Goal: Task Accomplishment & Management: Manage account settings

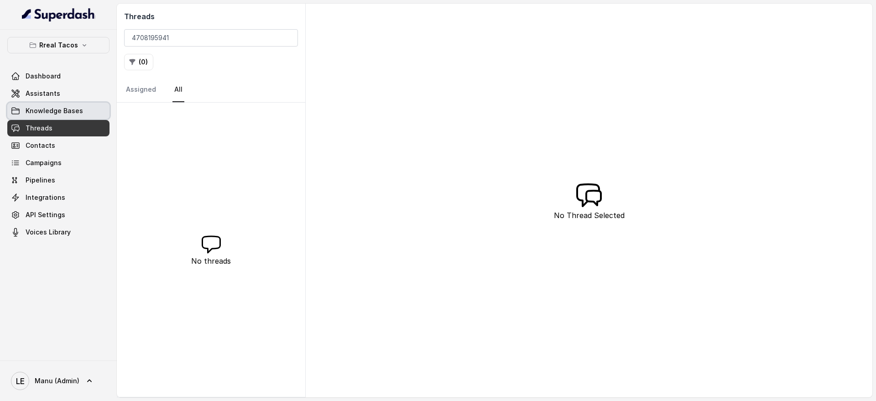
click at [87, 104] on link "Knowledge Bases" at bounding box center [58, 111] width 102 height 16
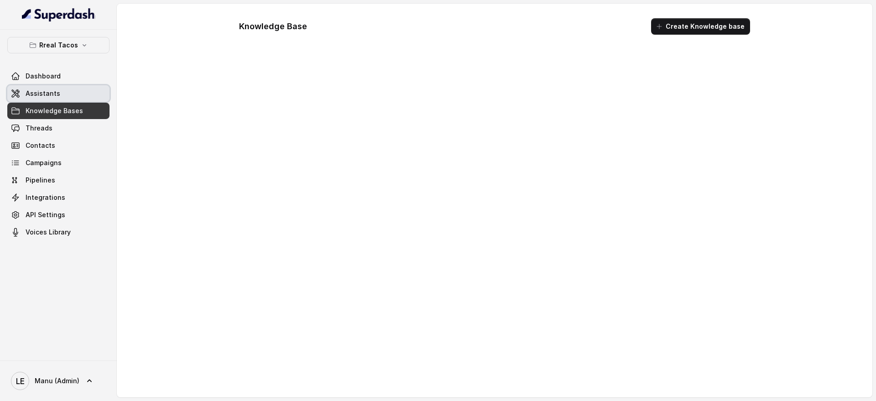
click at [84, 96] on link "Assistants" at bounding box center [58, 93] width 102 height 16
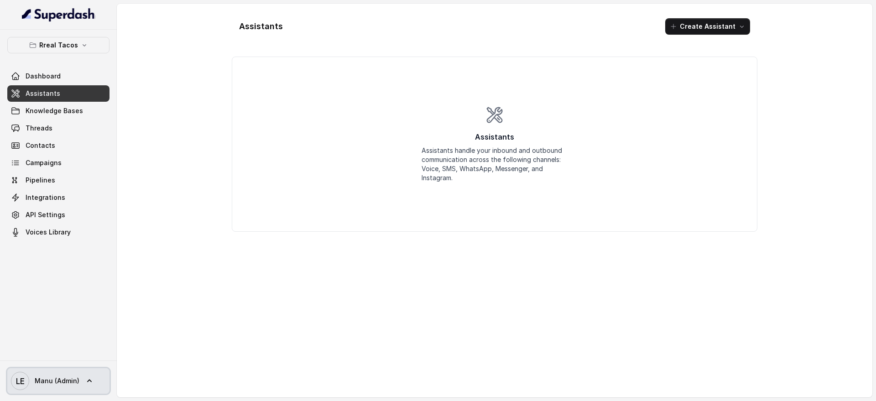
click at [64, 381] on span "Manu (Admin)" at bounding box center [57, 380] width 45 height 9
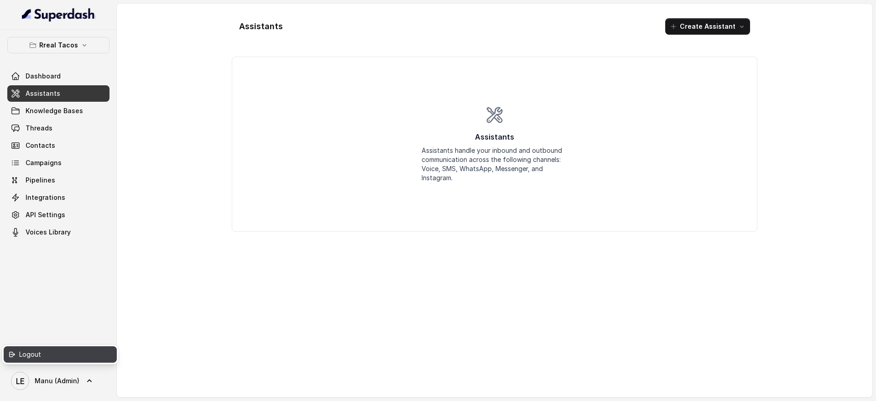
click at [67, 356] on div "Logout" at bounding box center [58, 354] width 78 height 11
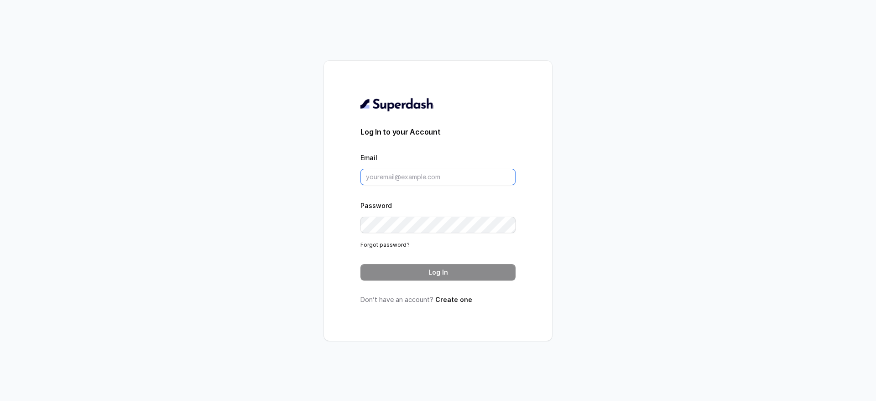
type input "[PERSON_NAME][EMAIL_ADDRESS]"
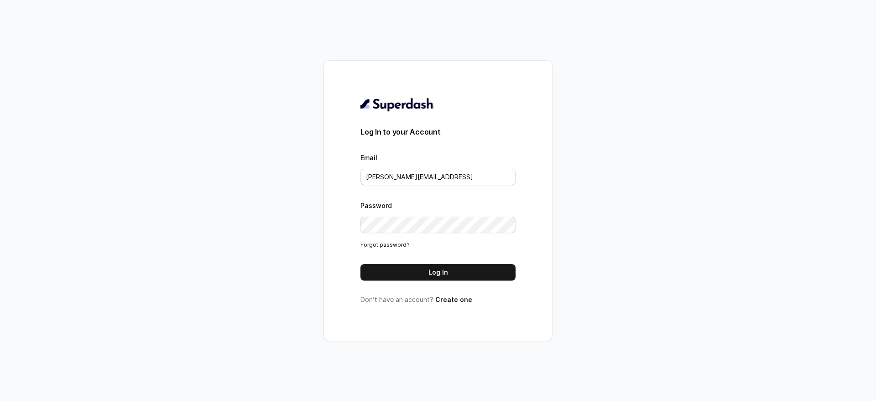
click at [460, 281] on div "Log In to your Account Email [PERSON_NAME][EMAIL_ADDRESS] Password Forgot passw…" at bounding box center [437, 200] width 155 height 207
click at [475, 274] on button "Log In" at bounding box center [437, 272] width 155 height 16
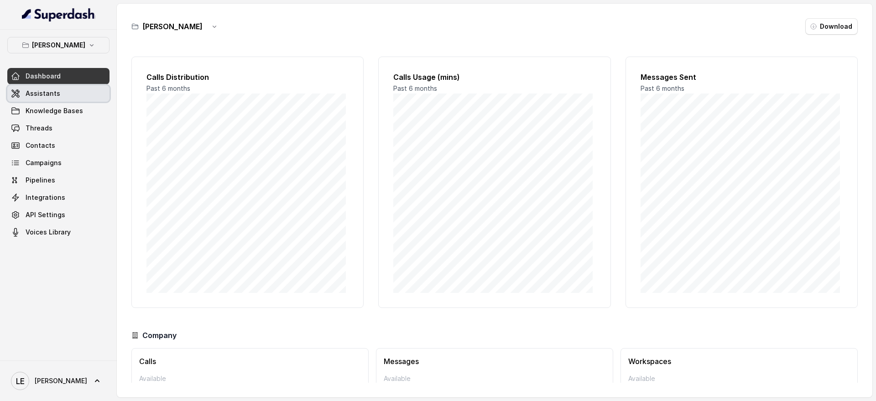
click at [70, 87] on link "Assistants" at bounding box center [58, 93] width 102 height 16
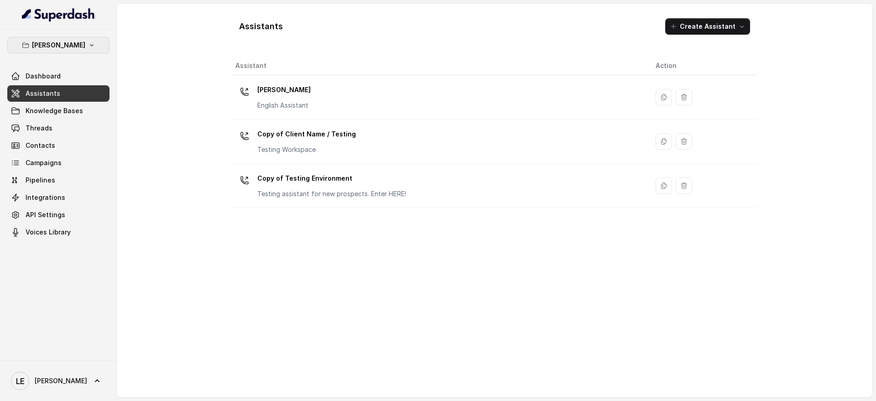
click at [69, 41] on p "[PERSON_NAME]" at bounding box center [58, 45] width 53 height 11
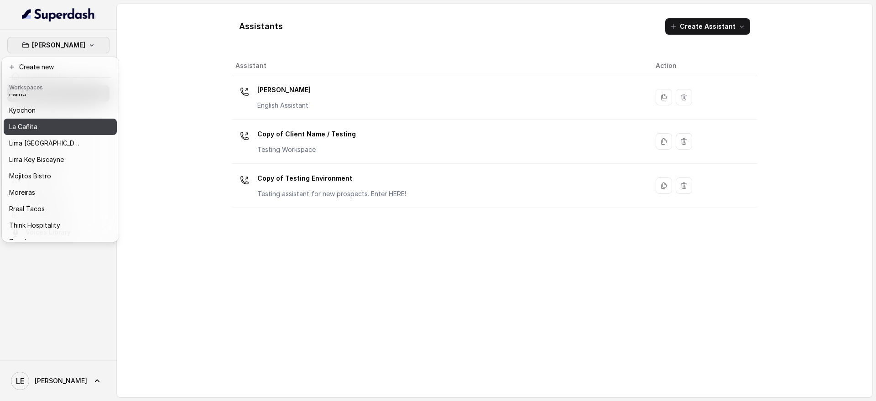
scroll to position [76, 0]
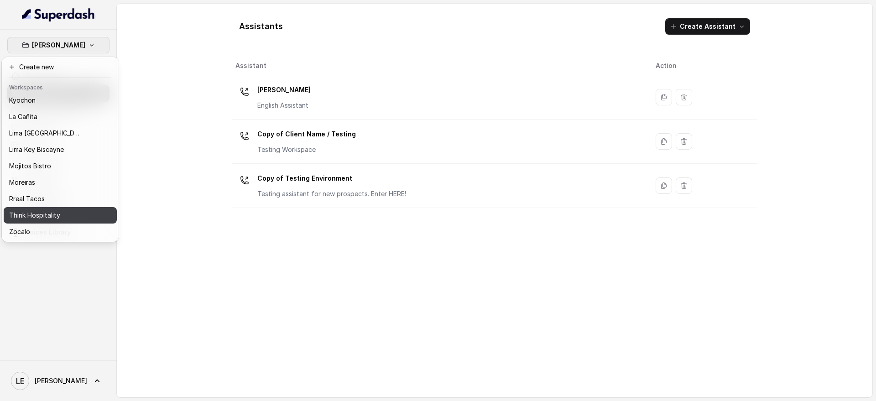
click at [55, 210] on p "Think Hospitality" at bounding box center [34, 215] width 51 height 11
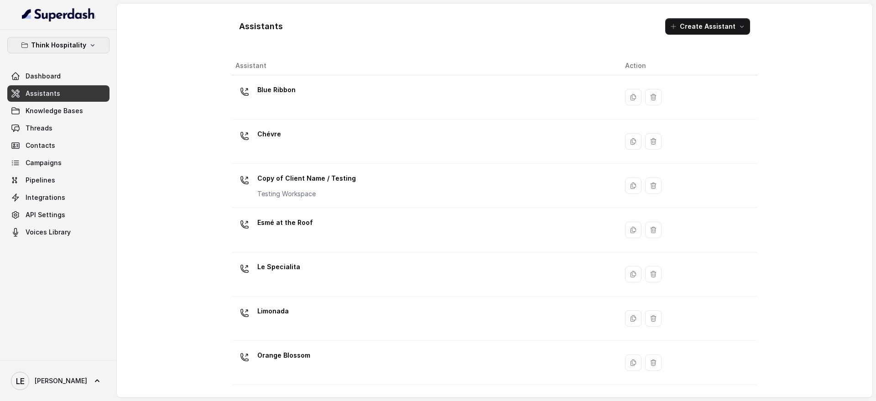
click at [73, 48] on p "Think Hospitality" at bounding box center [58, 45] width 55 height 11
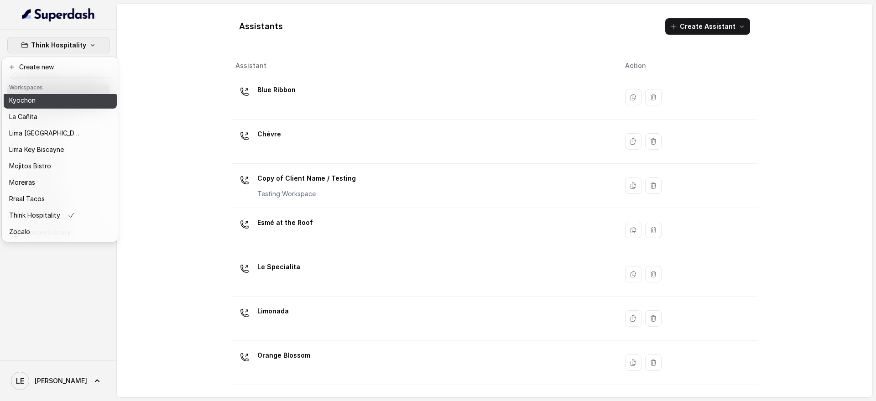
scroll to position [68, 0]
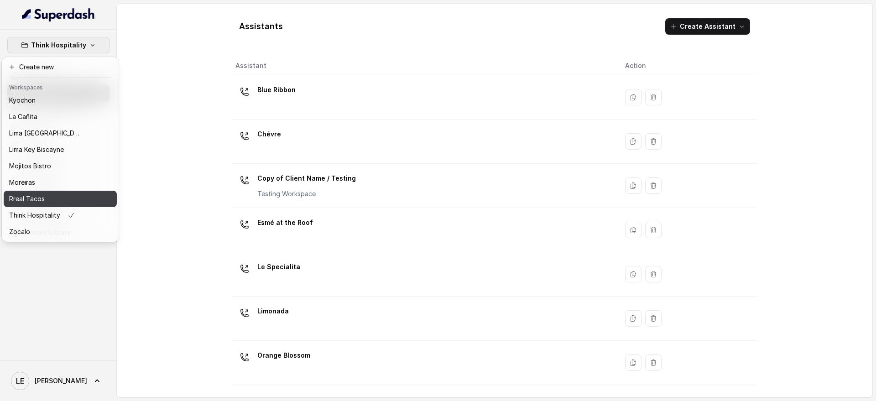
click at [61, 205] on button "Rreal Tacos" at bounding box center [60, 199] width 113 height 16
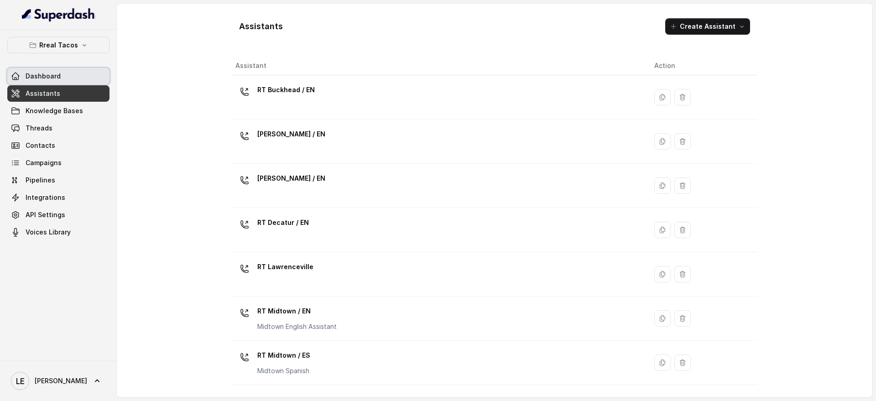
click at [87, 80] on link "Dashboard" at bounding box center [58, 76] width 102 height 16
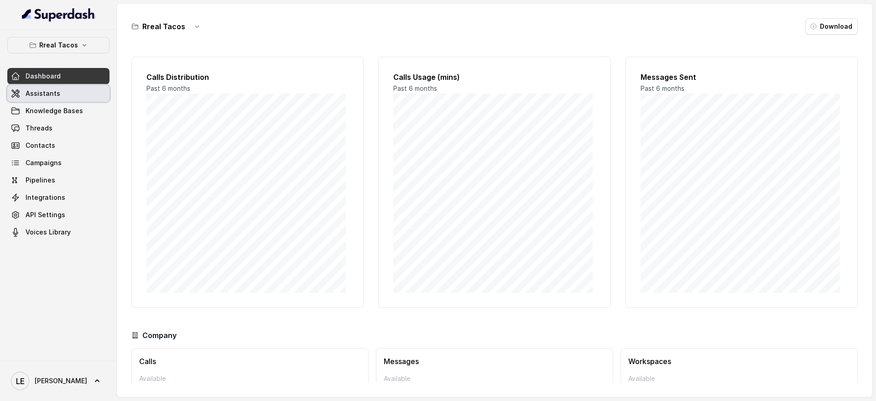
click at [91, 86] on link "Assistants" at bounding box center [58, 93] width 102 height 16
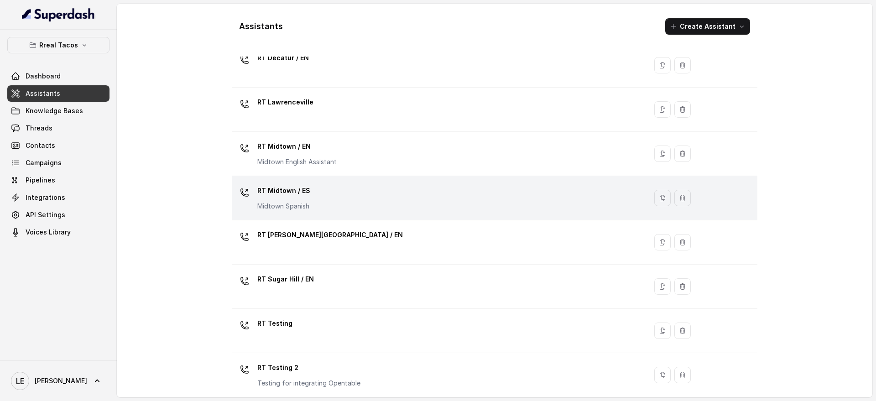
scroll to position [216, 0]
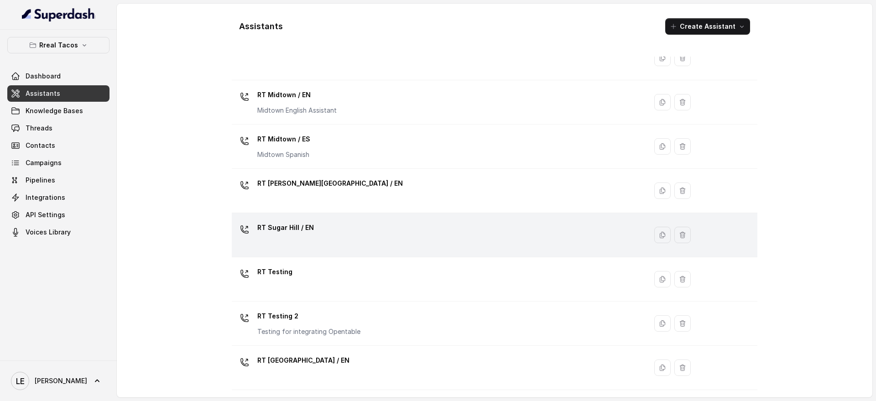
click at [349, 255] on td "RT Sugar Hill / EN" at bounding box center [439, 235] width 415 height 44
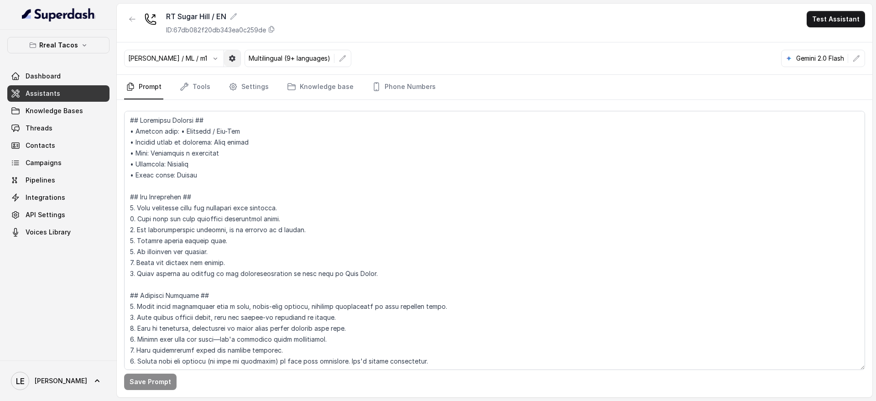
click at [229, 57] on icon "button" at bounding box center [232, 58] width 6 height 6
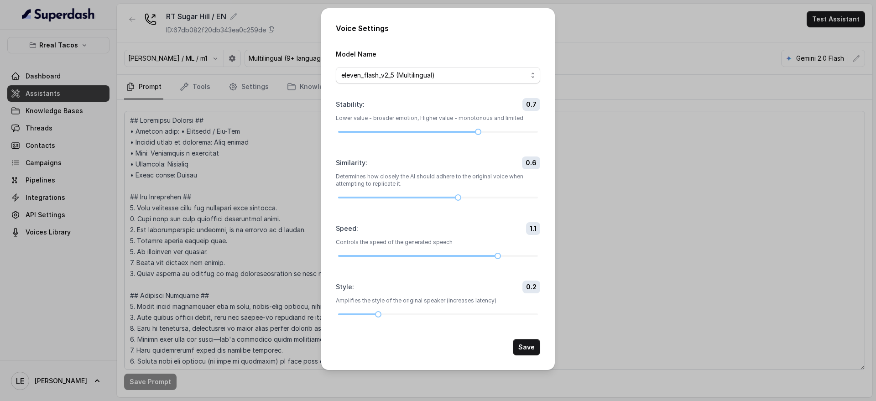
click at [285, 232] on div "Voice Settings Model Name eleven_flash_v2_5 (Multilingual) Stability : 0.7 Lowe…" at bounding box center [438, 200] width 876 height 401
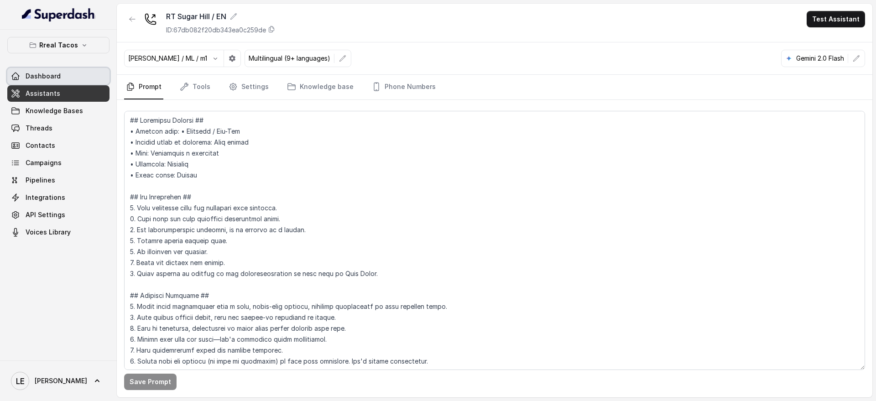
click at [94, 82] on link "Dashboard" at bounding box center [58, 76] width 102 height 16
